Goal: Task Accomplishment & Management: Complete application form

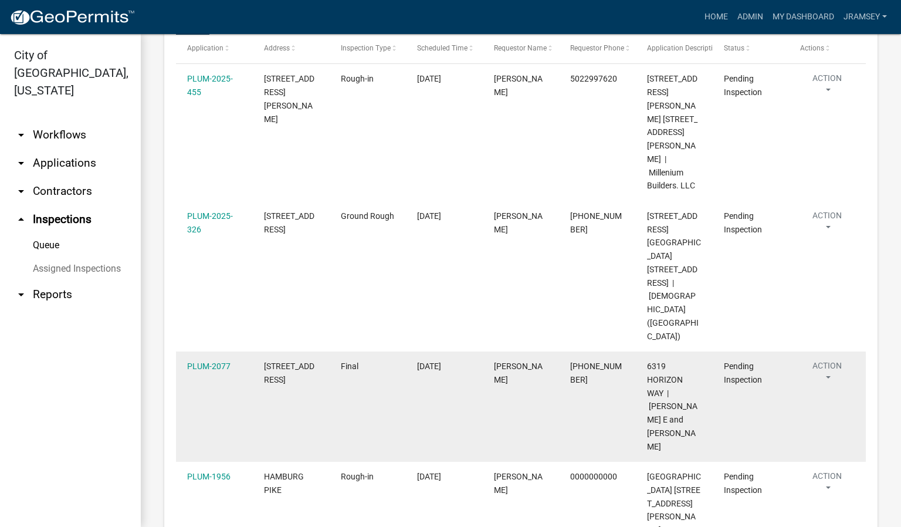
scroll to position [191, 0]
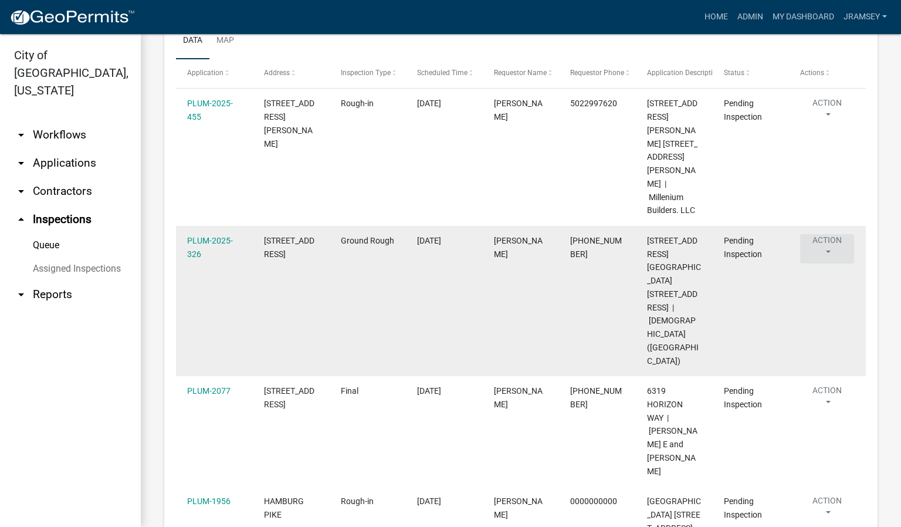
click at [832, 234] on button "Action" at bounding box center [827, 248] width 54 height 29
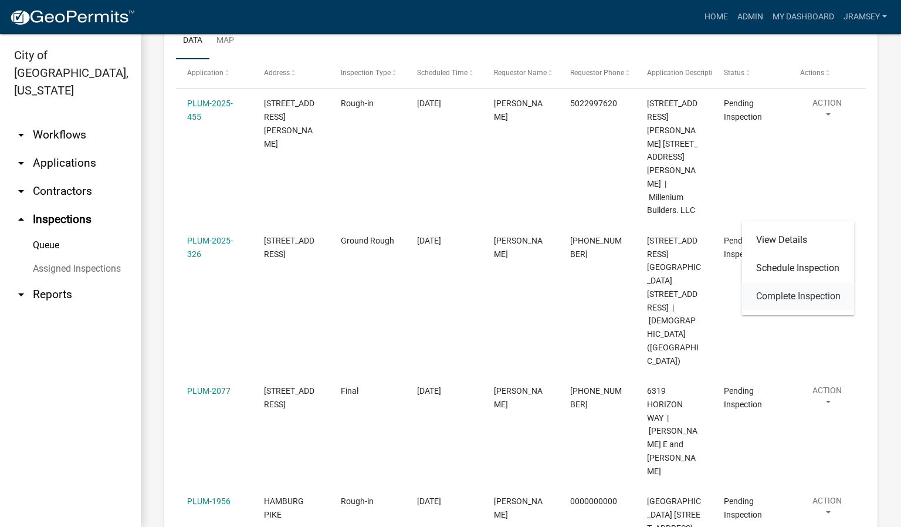
click at [797, 292] on link "Complete Inspection" at bounding box center [798, 296] width 113 height 28
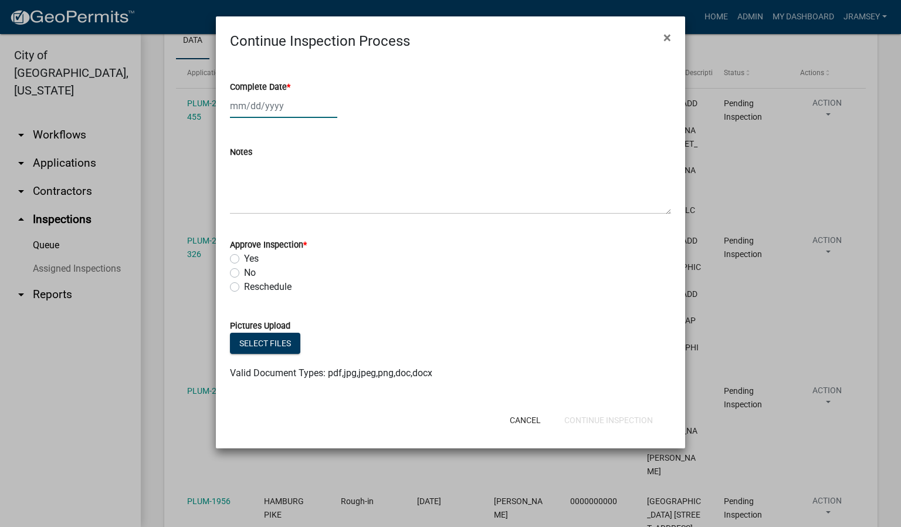
click at [259, 108] on div at bounding box center [283, 106] width 107 height 24
select select "8"
select select "2025"
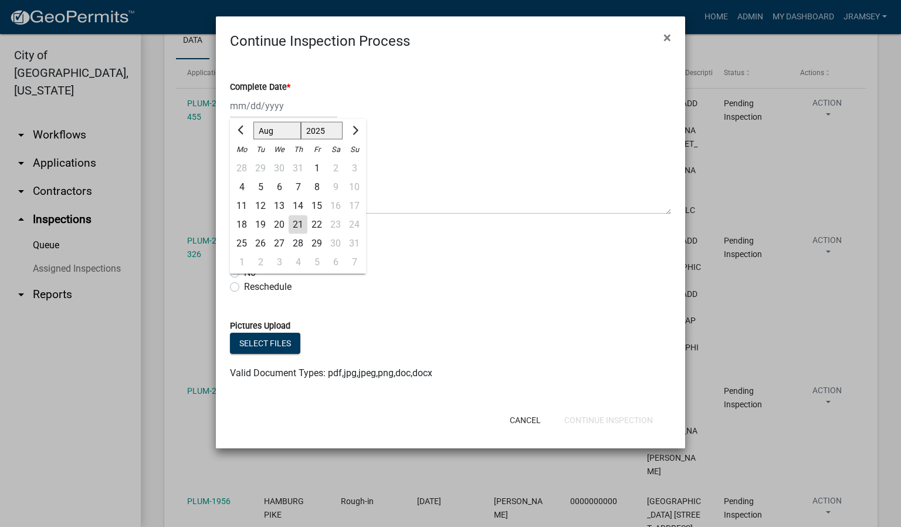
click at [293, 226] on div "21" at bounding box center [298, 224] width 19 height 19
type input "[DATE]"
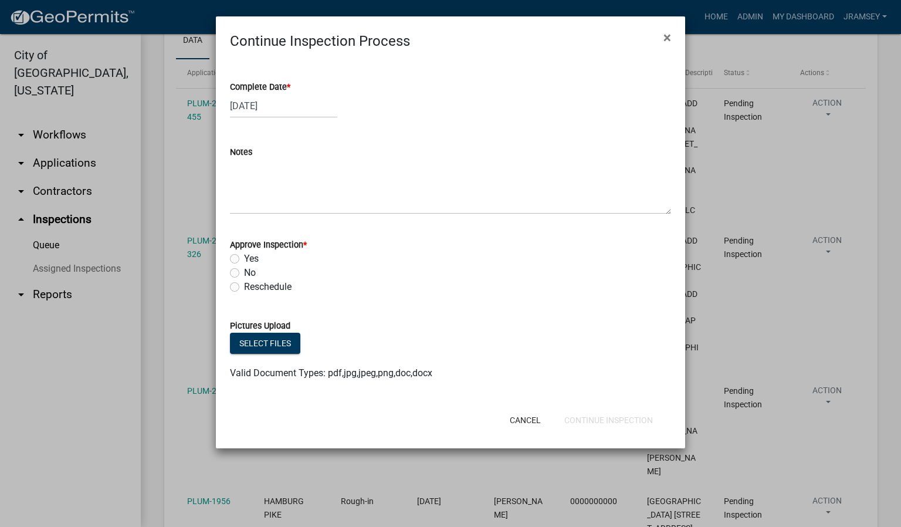
click at [244, 260] on label "Yes" at bounding box center [251, 259] width 15 height 14
click at [244, 259] on input "Yes" at bounding box center [248, 256] width 8 height 8
radio input "true"
click at [583, 418] on button "Continue Inspection" at bounding box center [608, 419] width 107 height 21
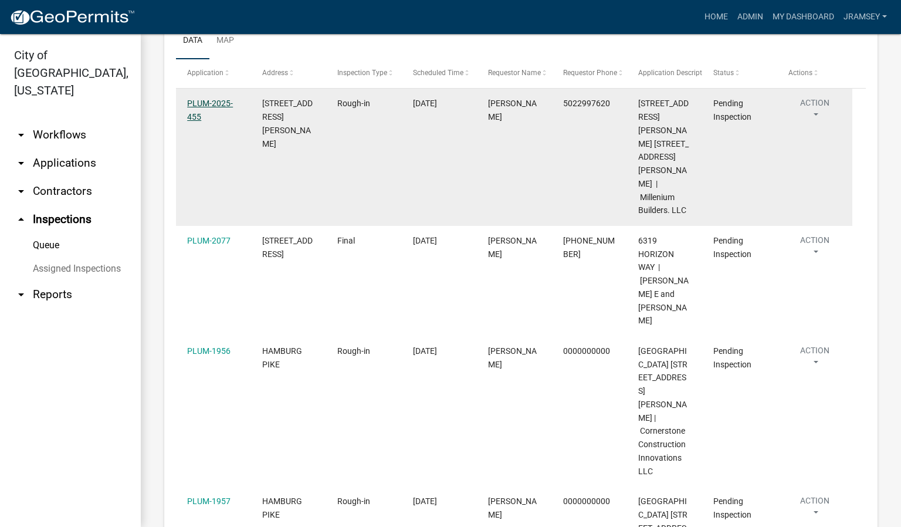
click at [207, 111] on link "PLUM-2025-455" at bounding box center [210, 110] width 46 height 23
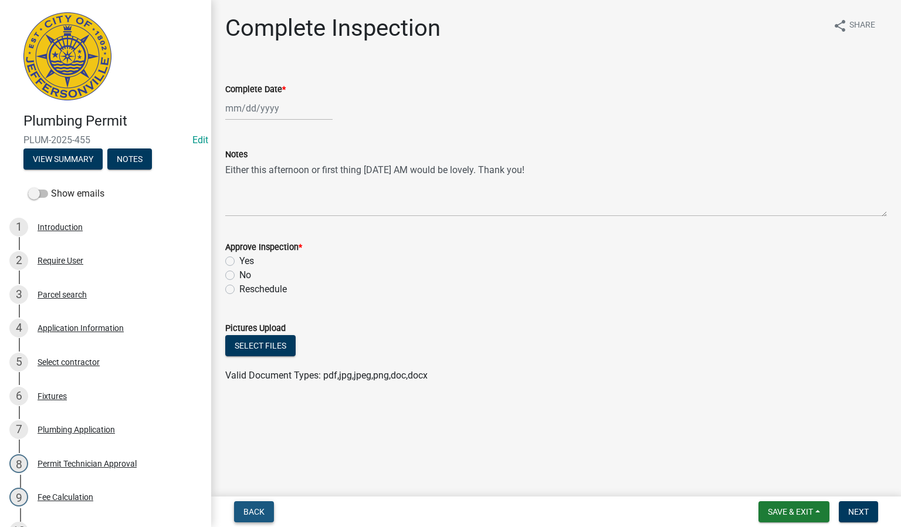
click at [251, 510] on span "Back" at bounding box center [253, 511] width 21 height 9
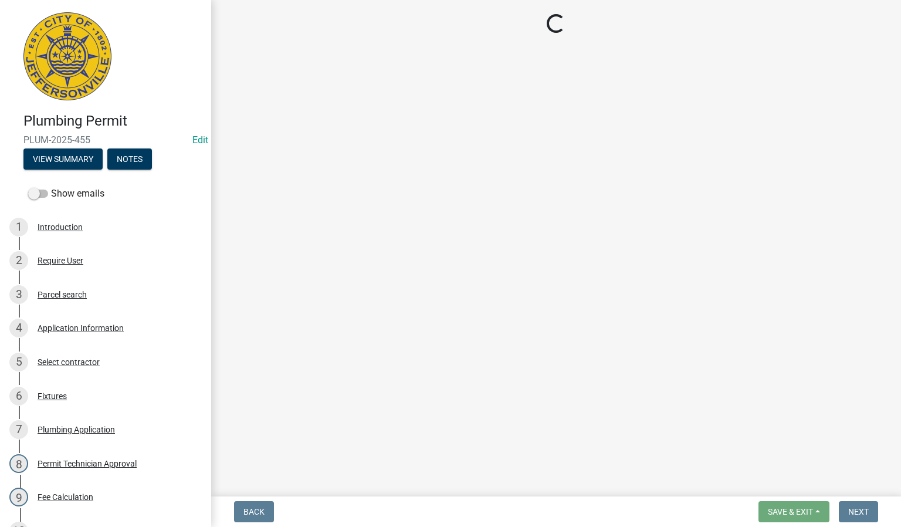
select select "13c97fbc-c819-4cee-844a-0db3d3c4db95"
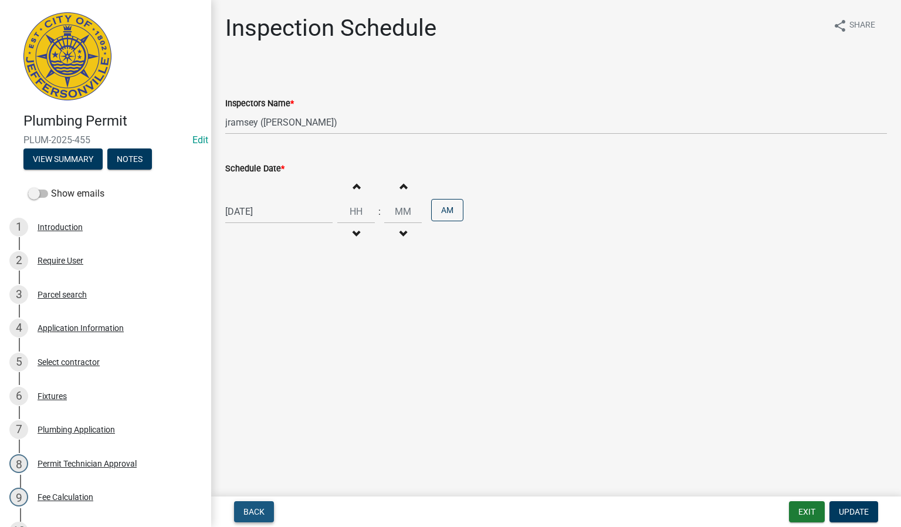
click at [251, 510] on span "Back" at bounding box center [253, 511] width 21 height 9
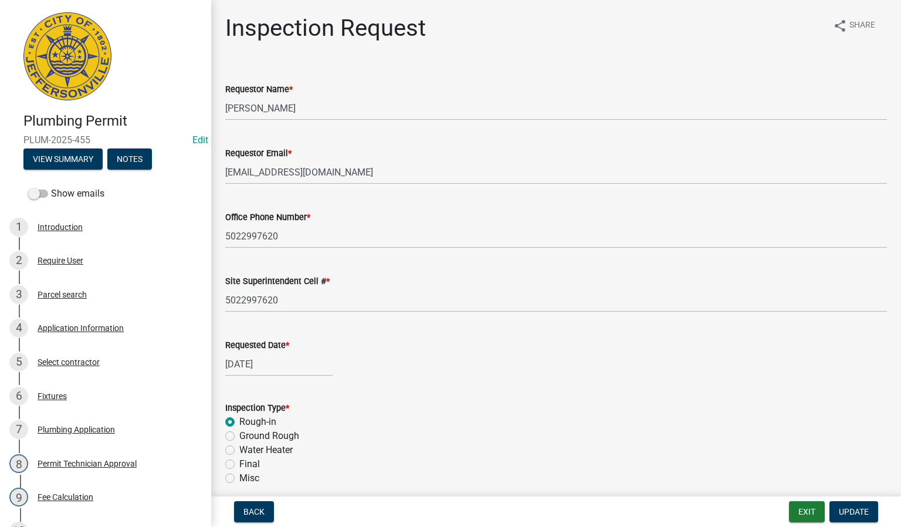
click at [239, 438] on label "Ground Rough" at bounding box center [269, 436] width 60 height 14
click at [239, 436] on input "Ground Rough" at bounding box center [243, 433] width 8 height 8
radio input "true"
click at [844, 514] on span "Update" at bounding box center [854, 511] width 30 height 9
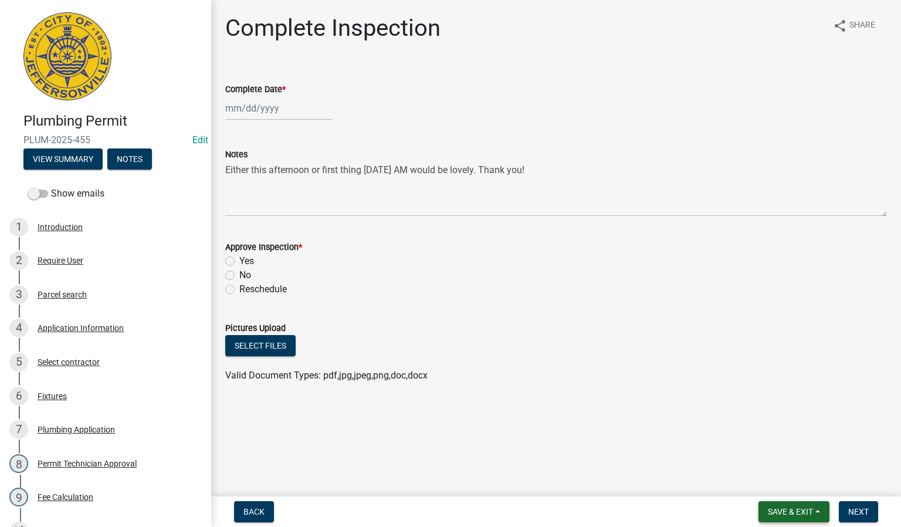
click at [792, 510] on span "Save & Exit" at bounding box center [790, 511] width 45 height 9
click at [769, 481] on button "Save & Exit" at bounding box center [783, 482] width 94 height 28
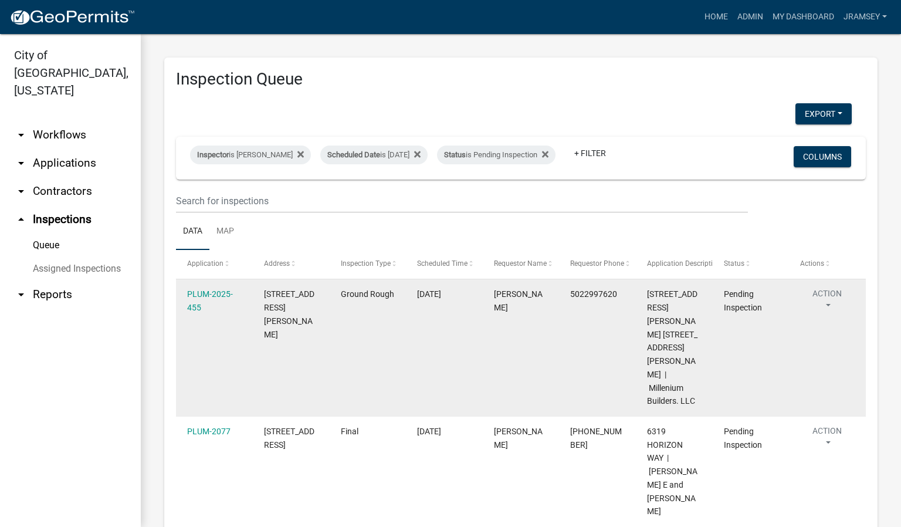
click at [833, 306] on button "Action" at bounding box center [827, 301] width 54 height 29
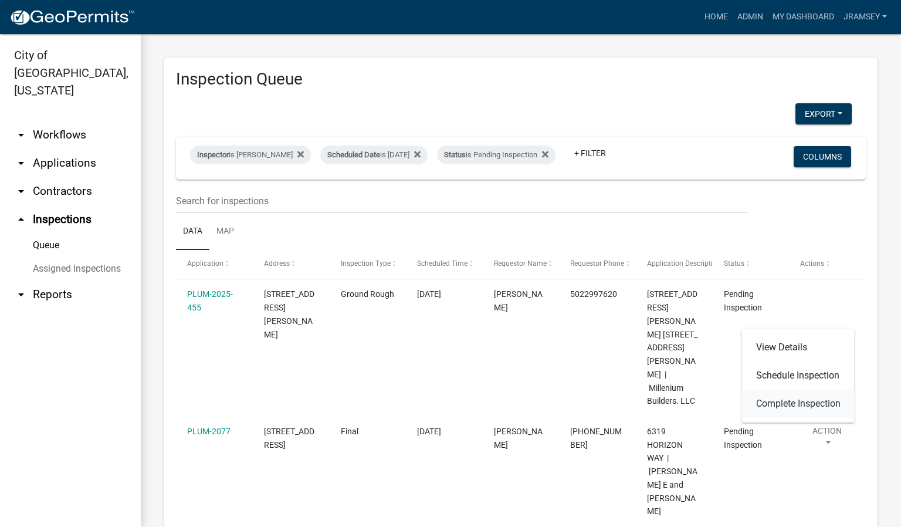
click at [793, 398] on link "Complete Inspection" at bounding box center [798, 404] width 113 height 28
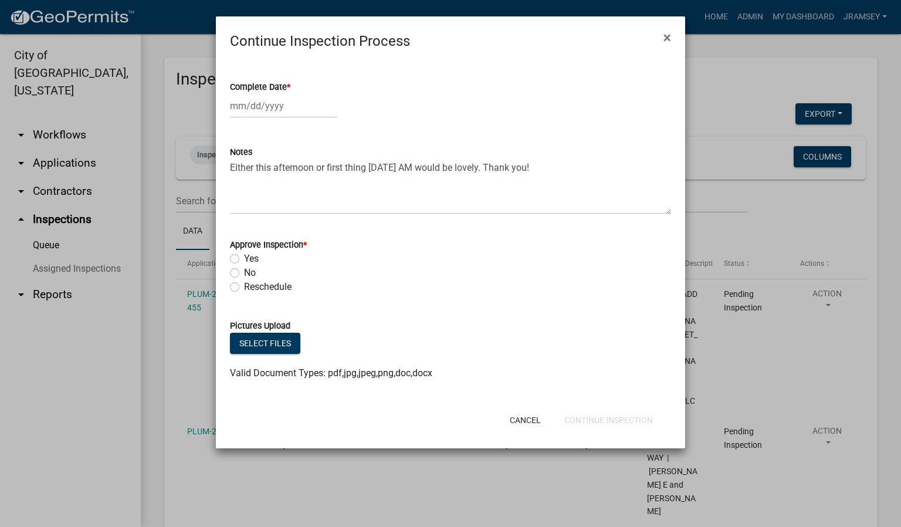
click at [261, 110] on div at bounding box center [283, 106] width 107 height 24
select select "8"
select select "2025"
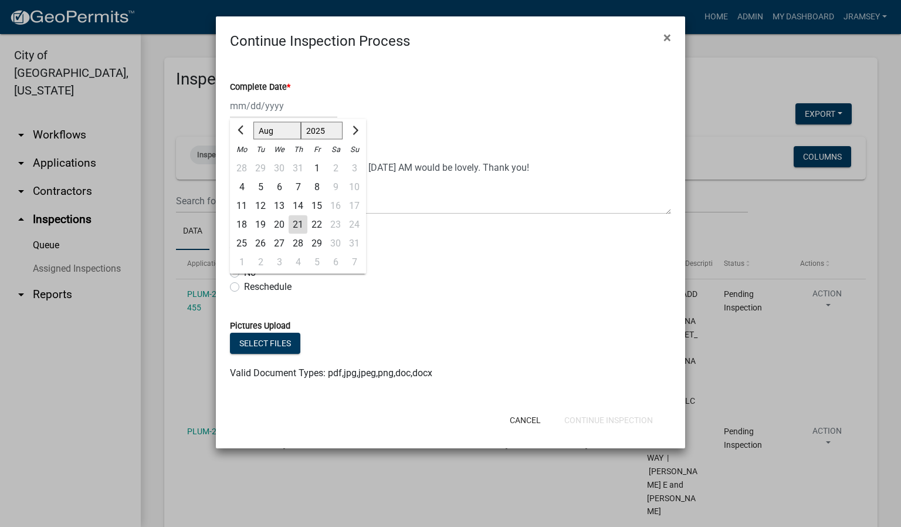
click at [298, 227] on div "21" at bounding box center [298, 224] width 19 height 19
type input "[DATE]"
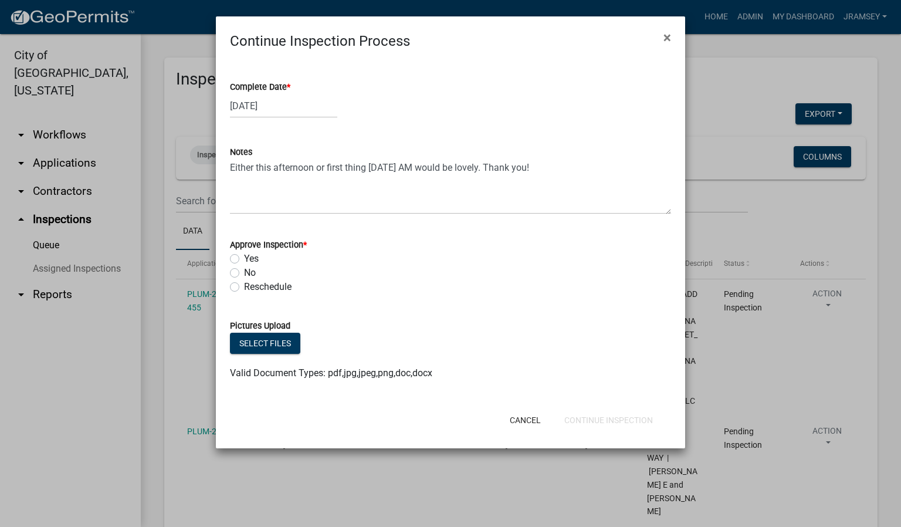
click at [244, 258] on label "Yes" at bounding box center [251, 259] width 15 height 14
click at [244, 258] on input "Yes" at bounding box center [248, 256] width 8 height 8
radio input "true"
click at [602, 419] on button "Continue Inspection" at bounding box center [608, 419] width 107 height 21
